Goal: Transaction & Acquisition: Subscribe to service/newsletter

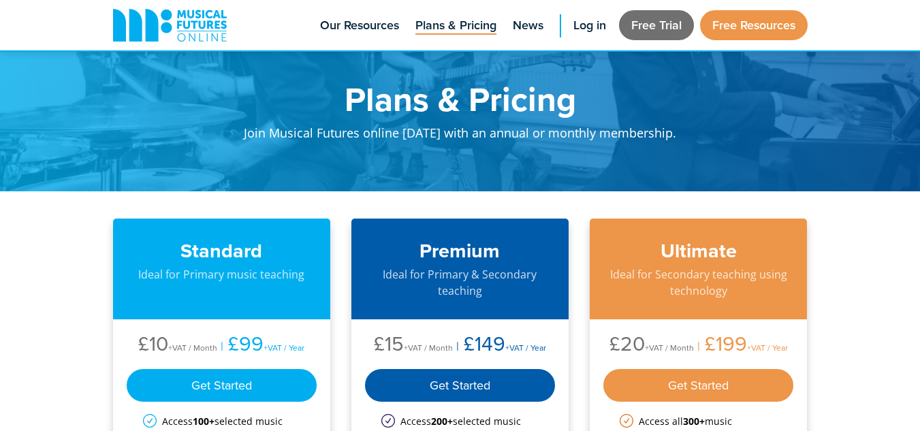
click at [636, 25] on link "Free Trial" at bounding box center [656, 25] width 75 height 30
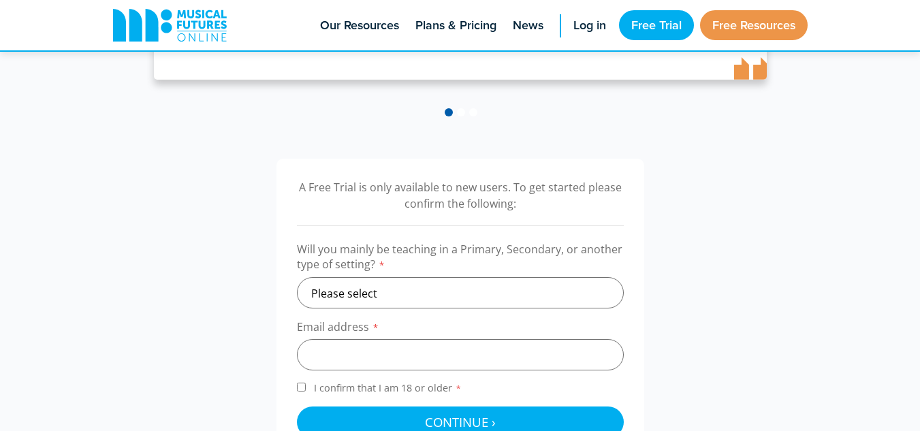
scroll to position [409, 0]
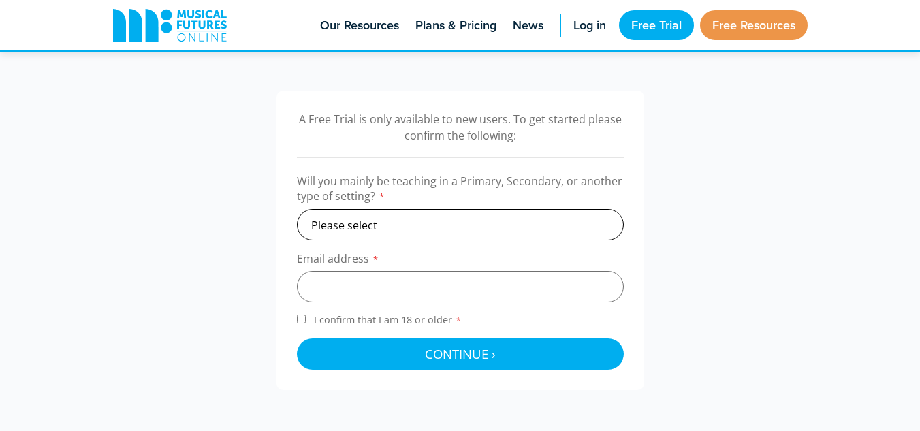
click at [373, 224] on select "Please select Primary Secondary Other" at bounding box center [460, 224] width 327 height 31
select select "secondary"
click at [297, 209] on select "Please select Primary Secondary Other" at bounding box center [460, 224] width 327 height 31
click at [337, 281] on input "email" at bounding box center [460, 286] width 327 height 31
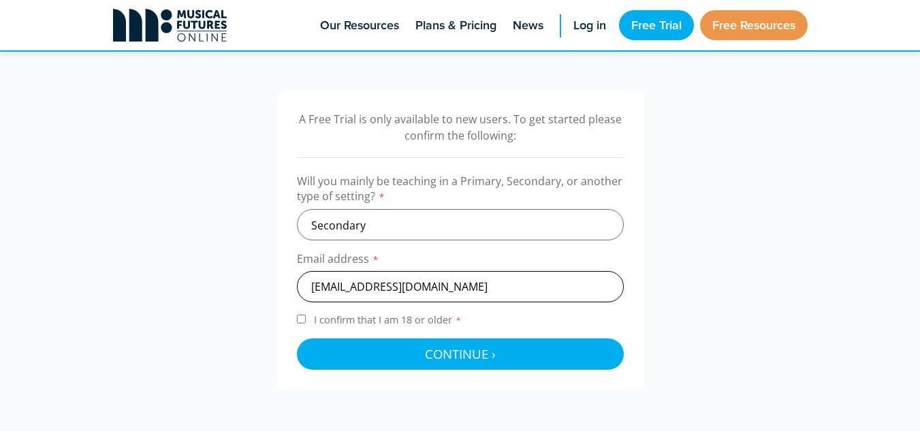
type input "c.fardoe@mardenhigh.net"
click at [305, 322] on input "I confirm that I am 18 or older *" at bounding box center [301, 319] width 9 height 9
checkbox input "true"
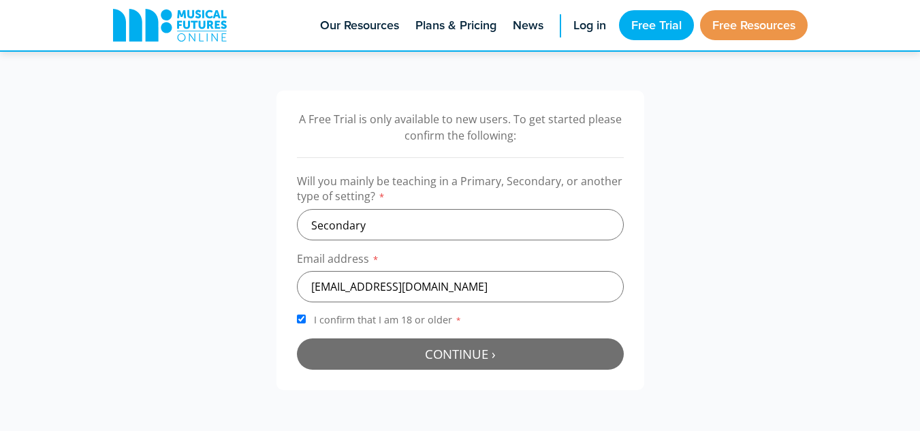
click at [456, 355] on span "Continue ›" at bounding box center [460, 353] width 71 height 17
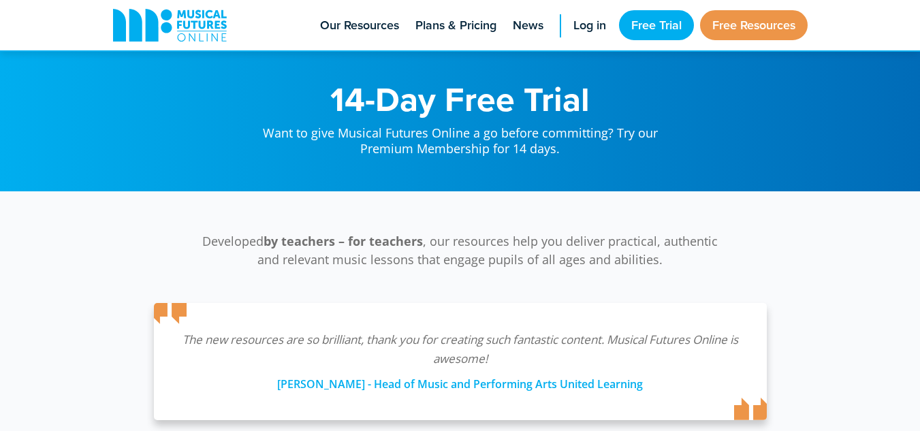
scroll to position [445, 0]
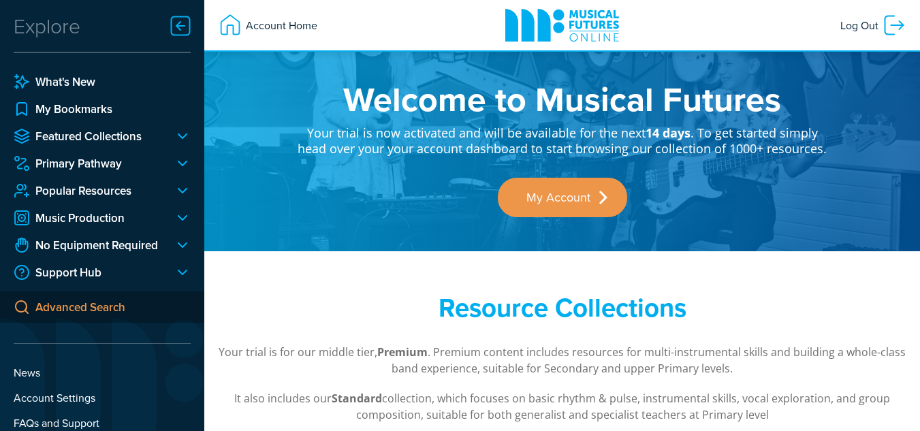
click at [76, 308] on link "Advanced Search" at bounding box center [102, 307] width 204 height 31
